Goal: Book appointment/travel/reservation

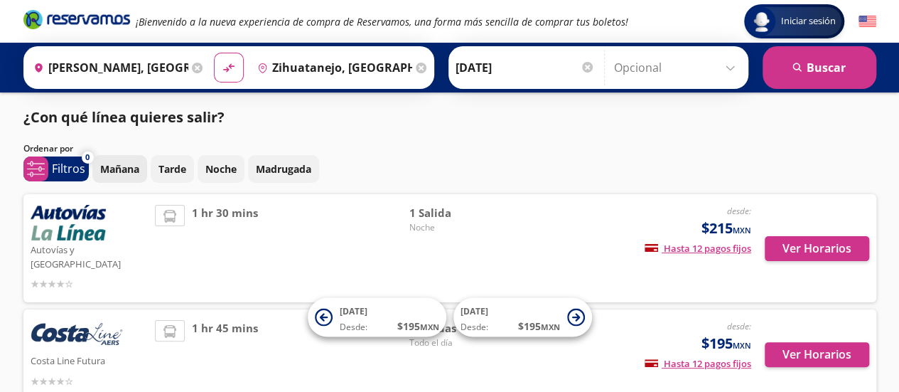
click at [117, 167] on p "Mañana" at bounding box center [119, 168] width 39 height 15
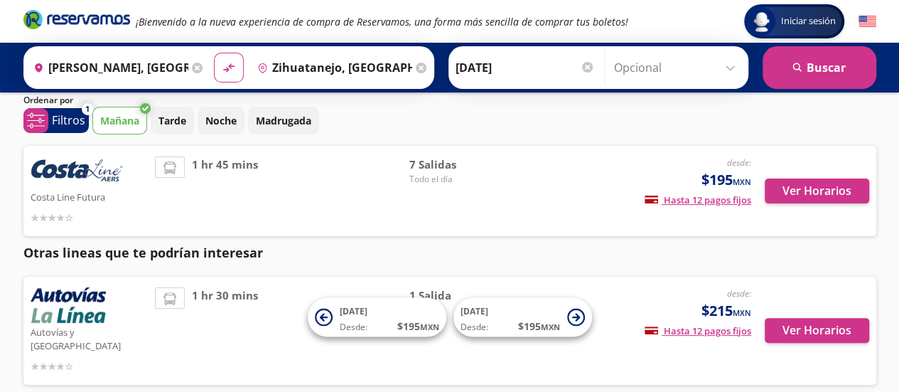
scroll to position [71, 0]
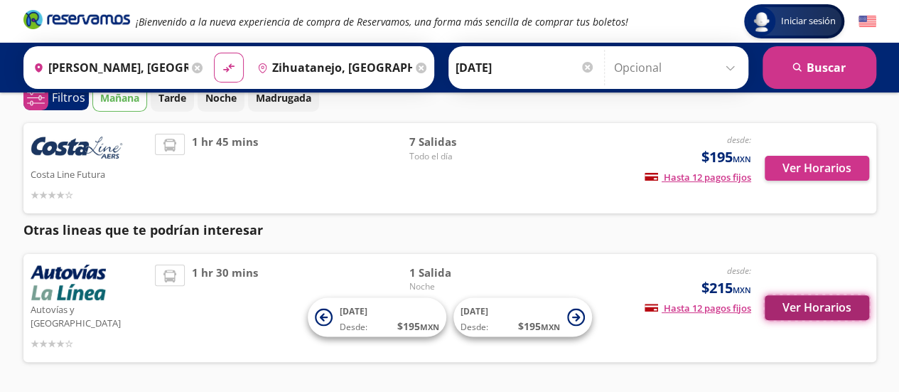
click at [825, 306] on button "Ver Horarios" at bounding box center [817, 307] width 104 height 25
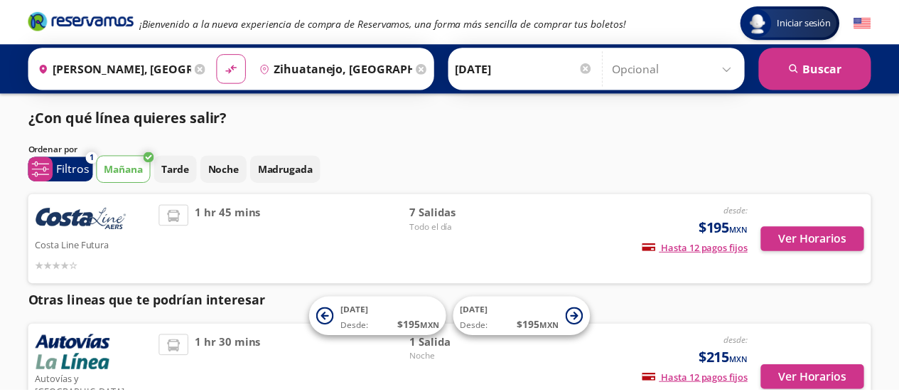
scroll to position [71, 0]
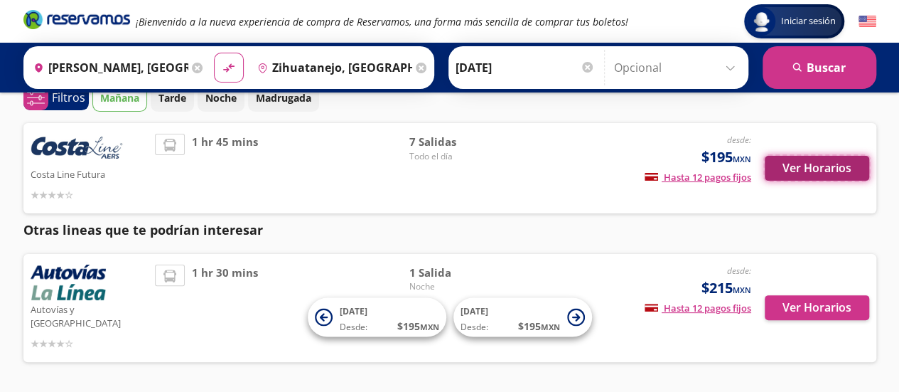
click at [793, 165] on button "Ver Horarios" at bounding box center [817, 168] width 104 height 25
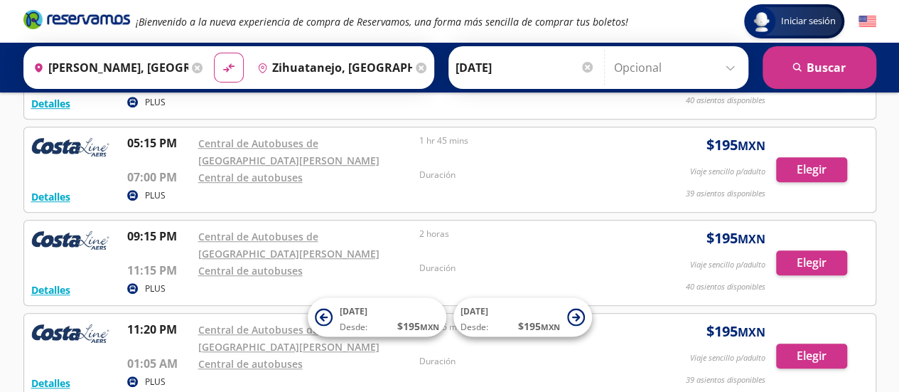
scroll to position [338, 0]
